Goal: Task Accomplishment & Management: Manage account settings

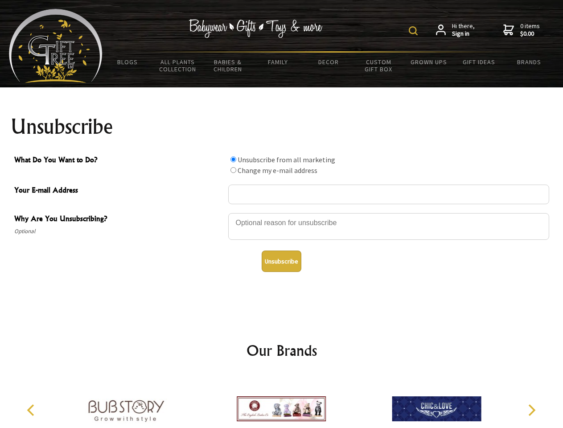
click at [414, 31] on img at bounding box center [412, 30] width 9 height 9
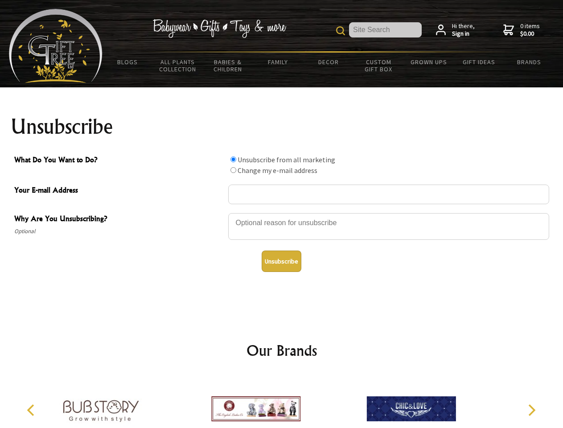
click at [282, 212] on div at bounding box center [388, 227] width 321 height 31
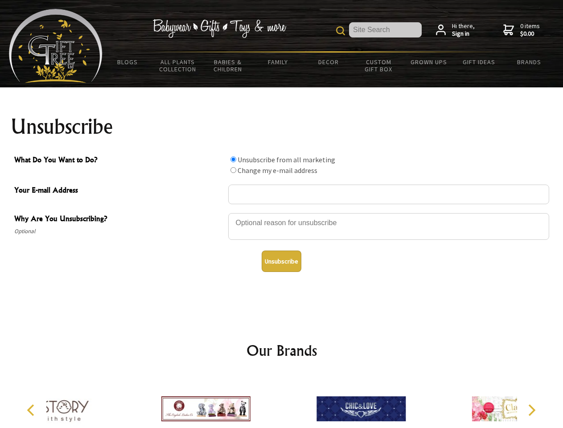
click at [233, 159] on input "What Do You Want to Do?" at bounding box center [233, 159] width 6 height 6
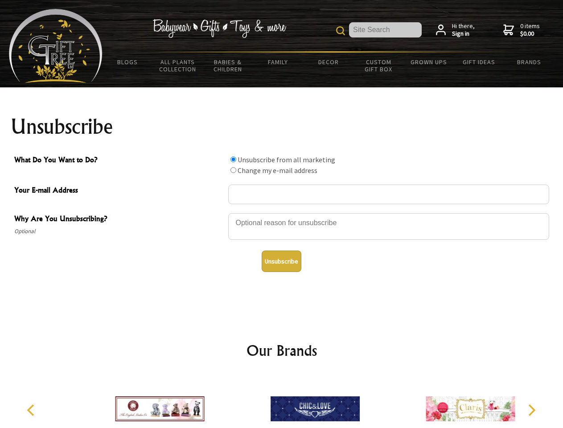
click at [233, 170] on input "What Do You Want to Do?" at bounding box center [233, 170] width 6 height 6
radio input "true"
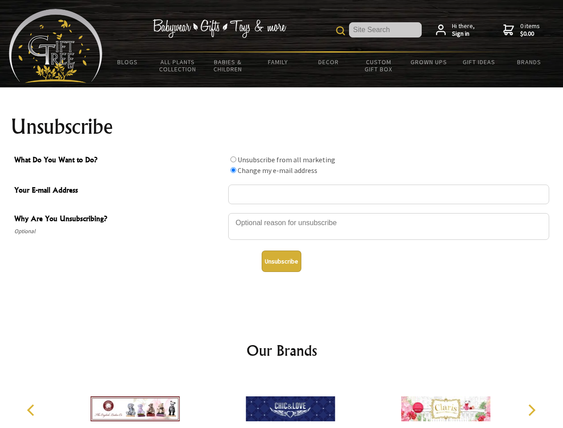
click at [281, 261] on button "Unsubscribe" at bounding box center [281, 260] width 40 height 21
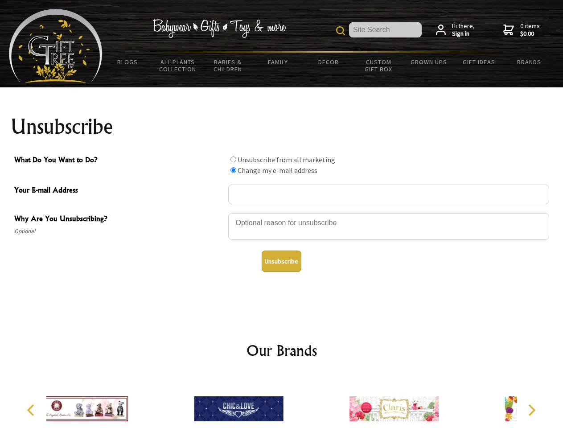
click at [32, 410] on icon "Previous" at bounding box center [32, 410] width 12 height 12
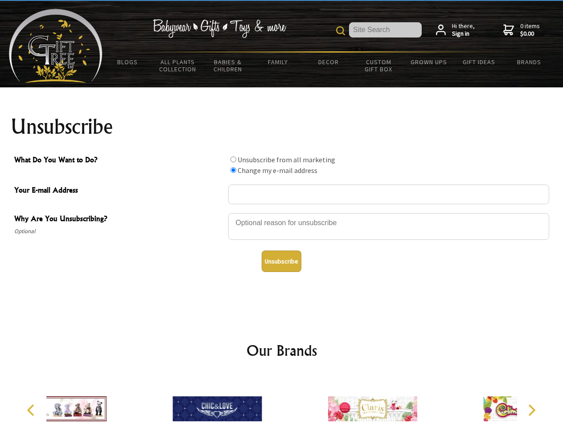
click at [531, 410] on icon "Next" at bounding box center [531, 410] width 12 height 12
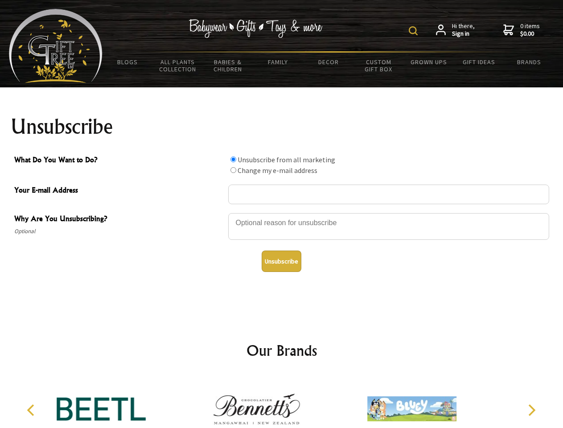
click at [414, 31] on img at bounding box center [412, 30] width 9 height 9
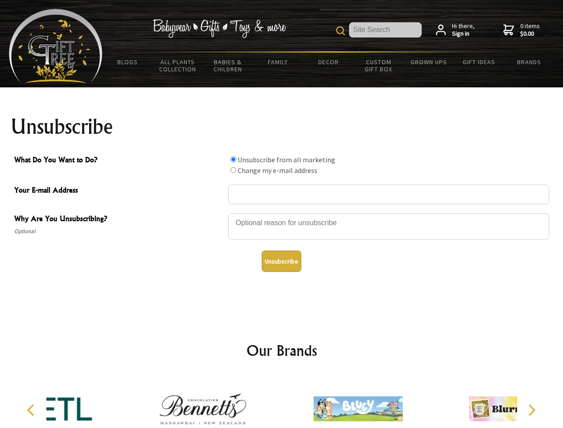
click at [282, 212] on div at bounding box center [388, 227] width 321 height 31
click at [233, 159] on input "What Do You Want to Do?" at bounding box center [233, 159] width 6 height 6
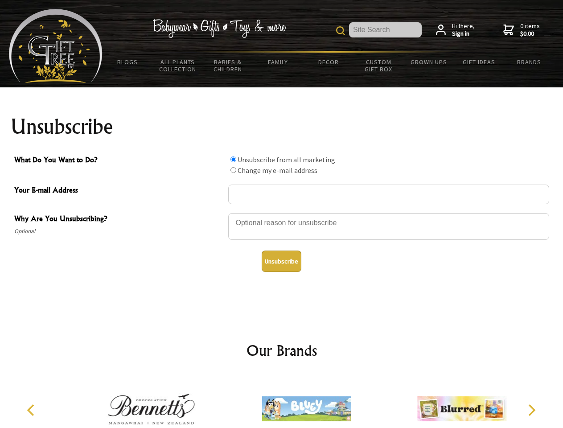
click at [233, 170] on input "What Do You Want to Do?" at bounding box center [233, 170] width 6 height 6
radio input "true"
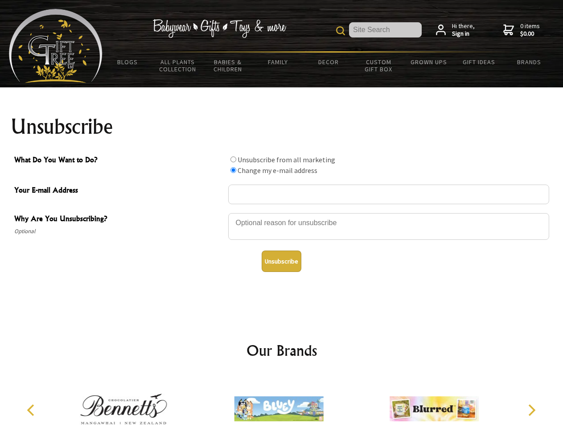
click at [281, 261] on button "Unsubscribe" at bounding box center [281, 260] width 40 height 21
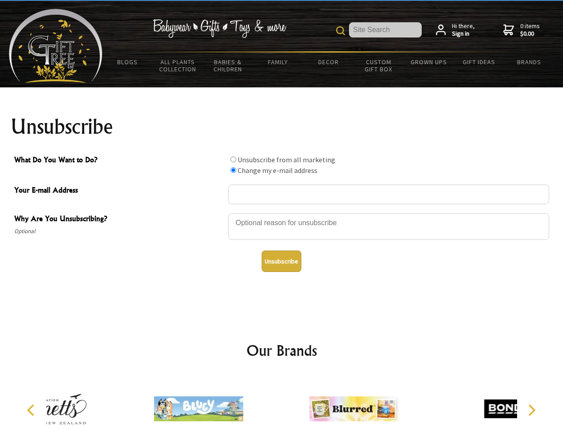
click at [32, 410] on icon "Previous" at bounding box center [32, 410] width 12 height 12
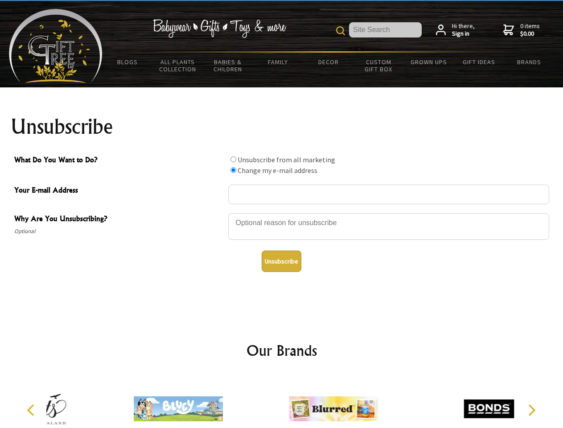
click at [531, 410] on icon "Next" at bounding box center [531, 410] width 12 height 12
